Goal: Contribute content

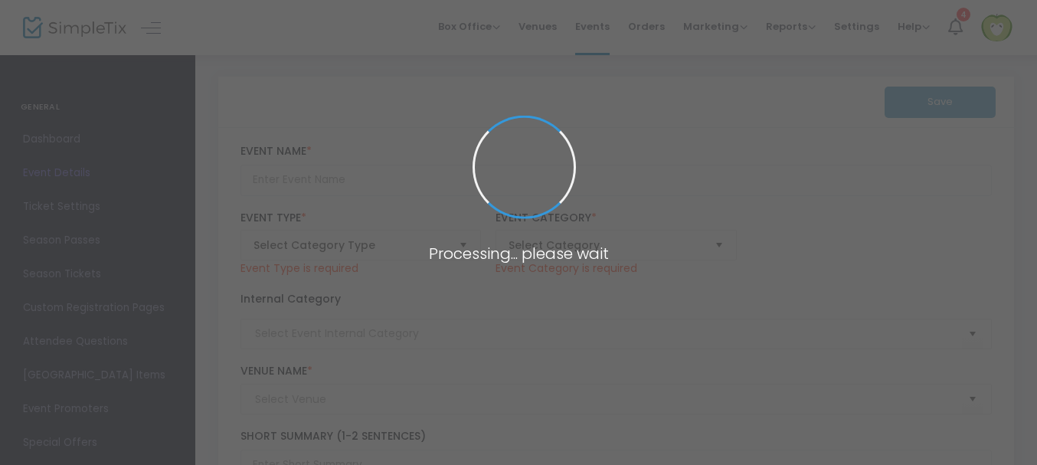
type input "Retelling the Sussex landscape for farming futures: Workshop"
type textarea "Join Brighton and Hove Food Partnership and [GEOGRAPHIC_DATA] to explore how la…"
checkbox input "true"
type input "Register Now"
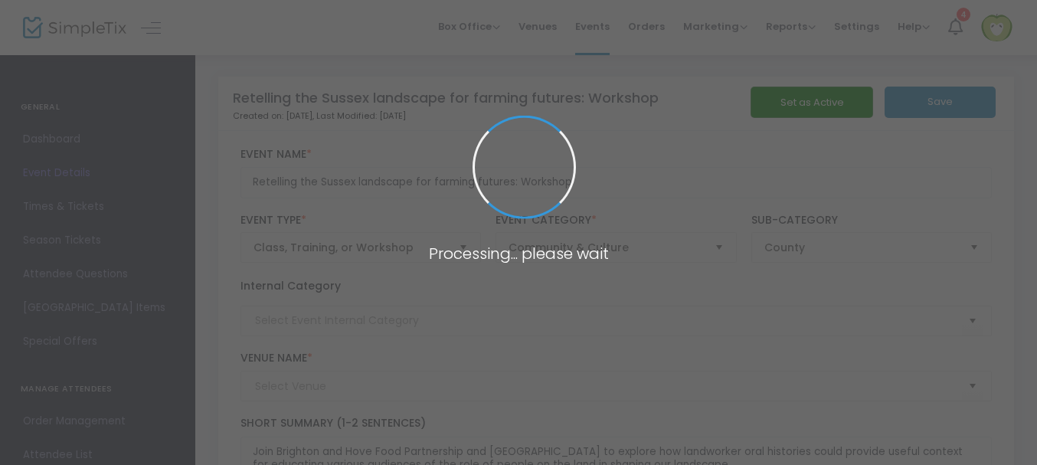
type input "One Garden SP3"
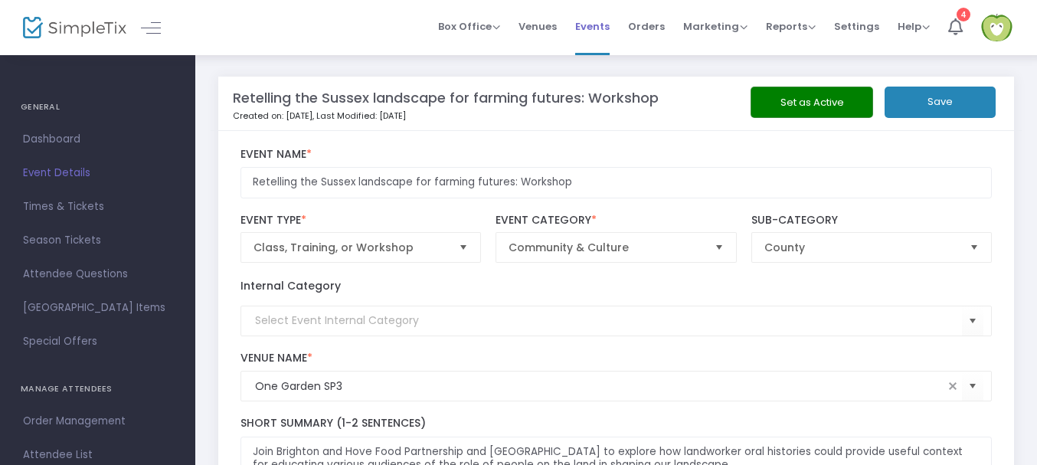
click at [590, 25] on span "Events" at bounding box center [592, 26] width 34 height 39
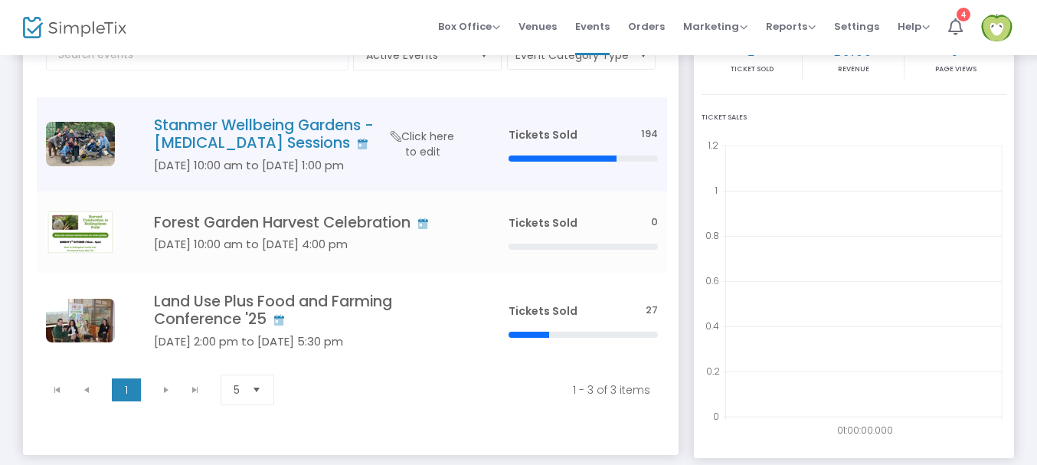
scroll to position [153, 0]
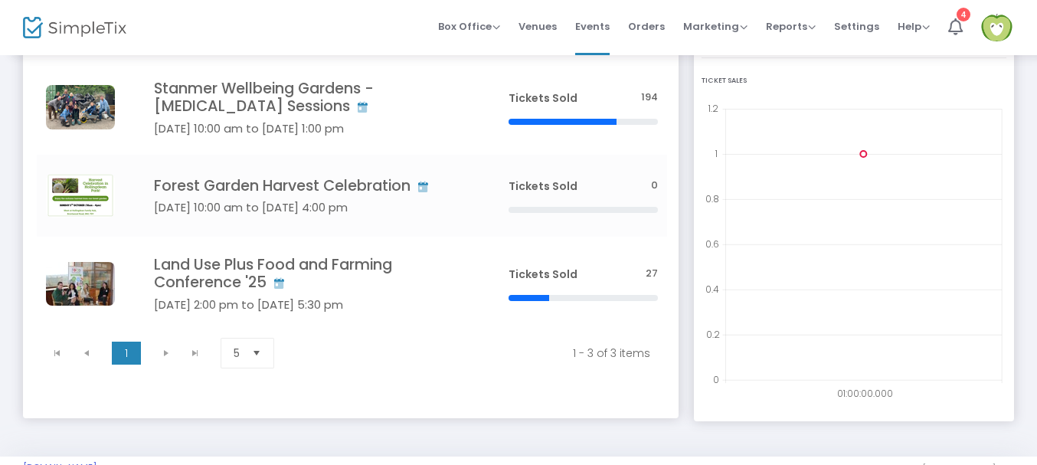
drag, startPoint x: 201, startPoint y: 268, endPoint x: 590, endPoint y: 282, distance: 388.6
click at [202, 268] on h4 "Land Use Plus Food and Farming Conference '25" at bounding box center [308, 274] width 309 height 36
